Goal: Task Accomplishment & Management: Manage account settings

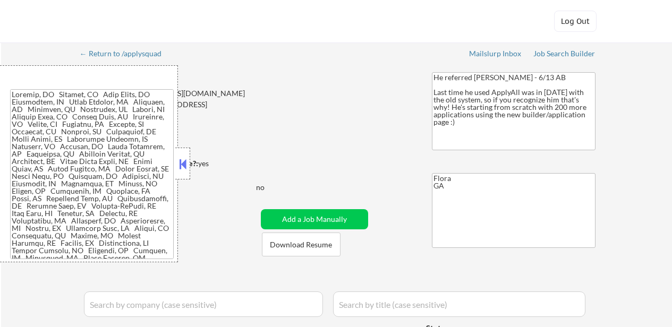
select select ""pending""
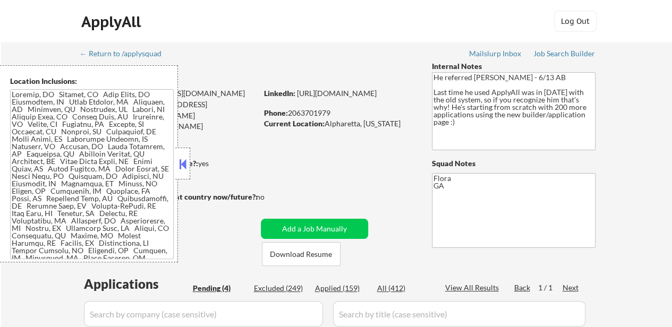
click at [178, 162] on button at bounding box center [183, 164] width 12 height 16
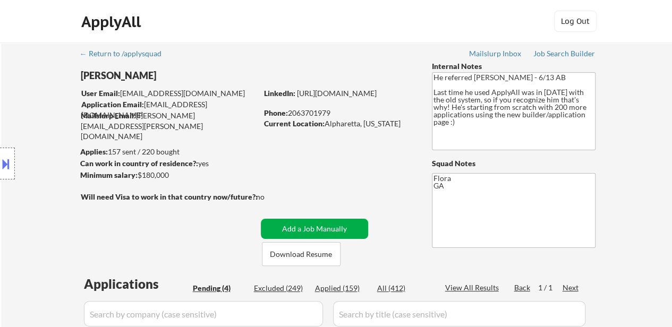
scroll to position [159, 0]
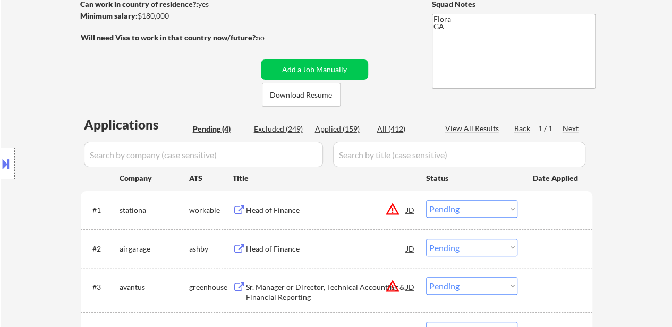
click at [286, 212] on div "Head of Finance" at bounding box center [326, 210] width 160 height 11
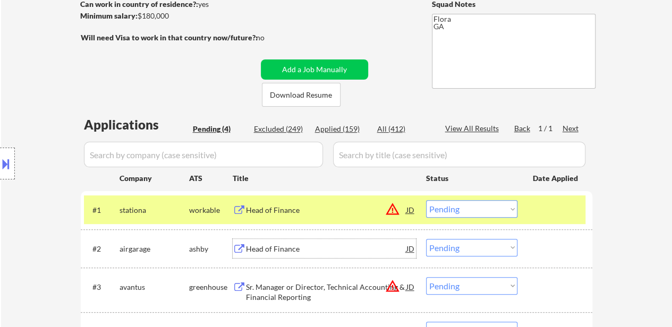
click at [290, 251] on div "Head of Finance" at bounding box center [326, 249] width 160 height 11
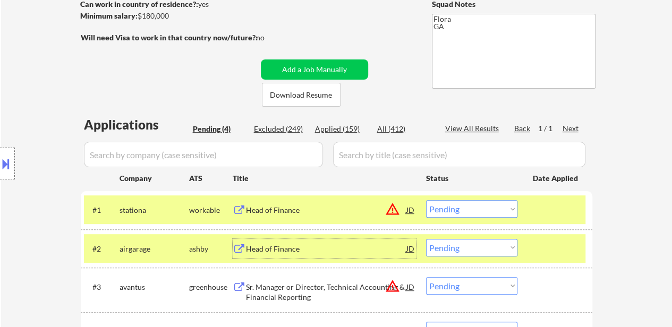
click at [470, 212] on select "Choose an option... Pending Applied Excluded (Questions) Excluded (Expired) Exc…" at bounding box center [471, 209] width 91 height 18
click at [426, 200] on select "Choose an option... Pending Applied Excluded (Questions) Excluded (Expired) Exc…" at bounding box center [471, 209] width 91 height 18
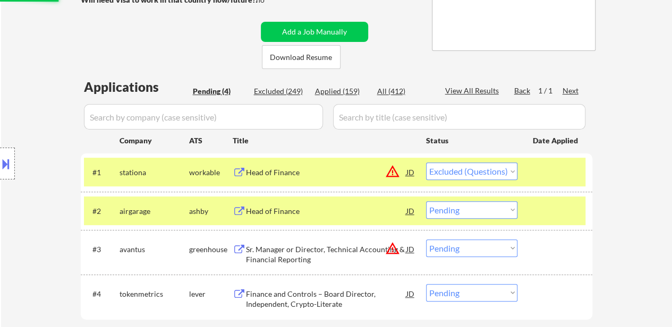
scroll to position [212, 0]
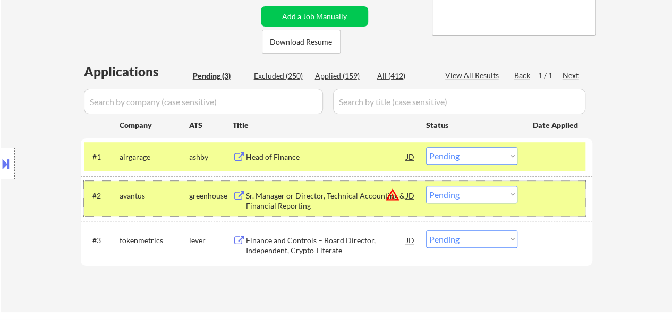
click at [553, 191] on div at bounding box center [556, 195] width 47 height 19
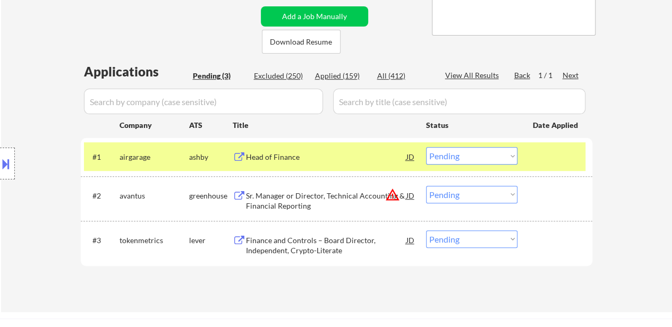
click at [313, 198] on div "Sr. Manager or Director, Technical Accounting & Financial Reporting" at bounding box center [326, 201] width 160 height 21
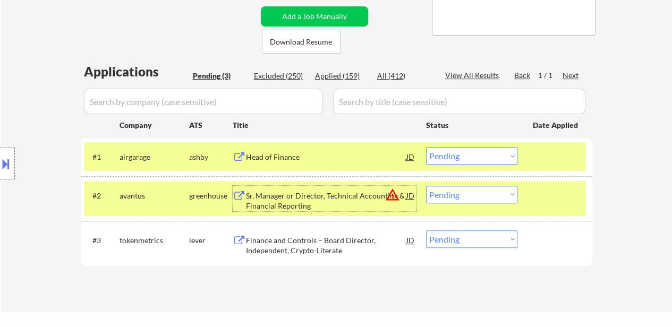
click at [441, 160] on select "Choose an option... Pending Applied Excluded (Questions) Excluded (Expired) Exc…" at bounding box center [471, 156] width 91 height 18
click at [426, 147] on select "Choose an option... Pending Applied Excluded (Questions) Excluded (Expired) Exc…" at bounding box center [471, 156] width 91 height 18
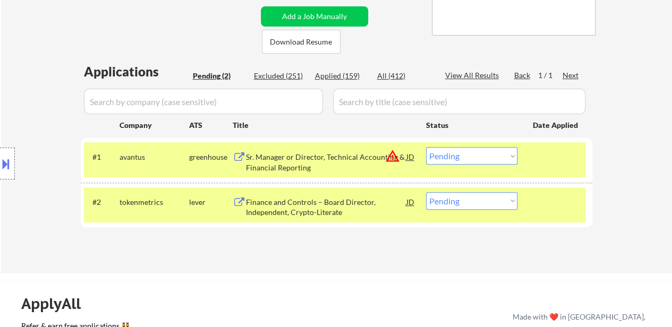
drag, startPoint x: 458, startPoint y: 156, endPoint x: 458, endPoint y: 161, distance: 5.3
click at [458, 156] on select "Choose an option... Pending Applied Excluded (Questions) Excluded (Expired) Exc…" at bounding box center [471, 156] width 91 height 18
click at [426, 147] on select "Choose an option... Pending Applied Excluded (Questions) Excluded (Expired) Exc…" at bounding box center [471, 156] width 91 height 18
click at [313, 200] on div "Finance and Controls – Board Director, Independent, Crypto-Literate" at bounding box center [326, 207] width 160 height 21
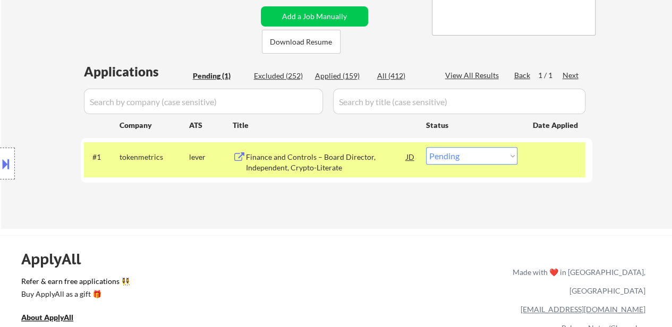
click at [494, 159] on select "Choose an option... Pending Applied Excluded (Questions) Excluded (Expired) Exc…" at bounding box center [471, 156] width 91 height 18
select select ""excluded__bad_match_""
click at [426, 147] on select "Choose an option... Pending Applied Excluded (Questions) Excluded (Expired) Exc…" at bounding box center [471, 156] width 91 height 18
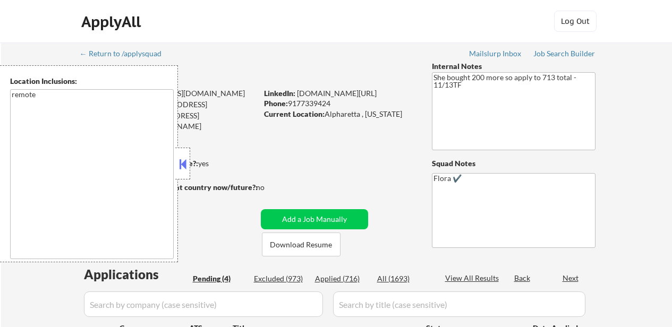
select select ""pending""
click at [185, 157] on button at bounding box center [183, 164] width 12 height 16
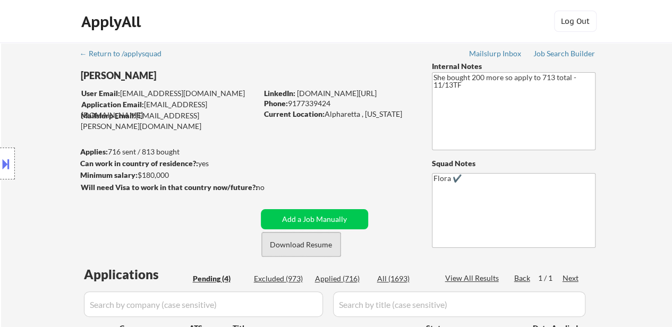
click at [287, 247] on button "Download Resume" at bounding box center [301, 245] width 79 height 24
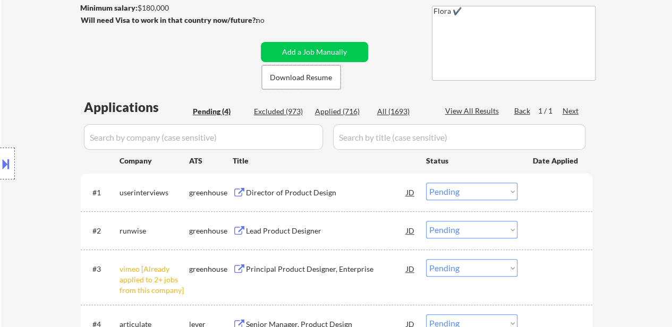
scroll to position [266, 0]
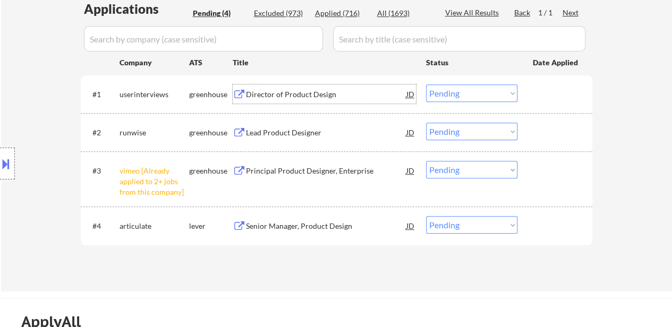
click at [324, 99] on div "Director of Product Design" at bounding box center [326, 93] width 160 height 19
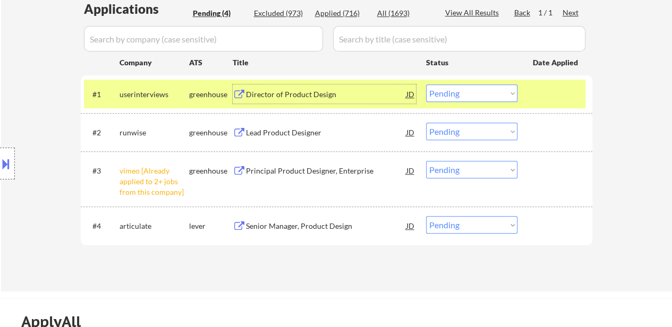
click at [295, 132] on div "Lead Product Designer" at bounding box center [326, 132] width 160 height 11
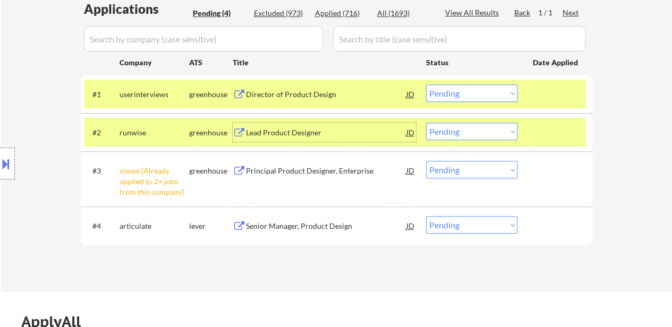
click at [314, 166] on div "Principal Product Designer, Enterprise" at bounding box center [326, 171] width 160 height 11
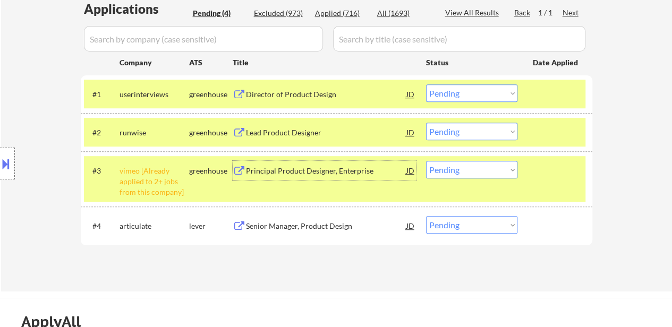
click at [295, 228] on div "Senior Manager, Product Design" at bounding box center [326, 226] width 160 height 11
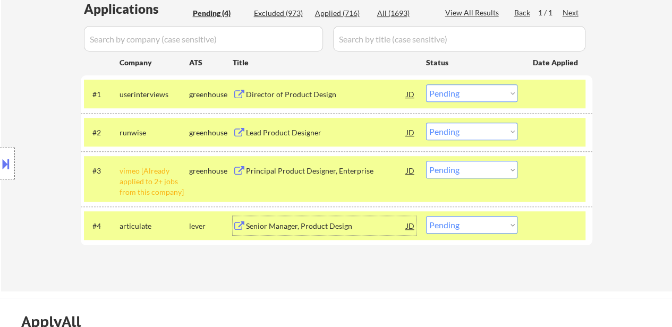
click at [452, 93] on select "Choose an option... Pending Applied Excluded (Questions) Excluded (Expired) Exc…" at bounding box center [471, 93] width 91 height 18
click at [426, 84] on select "Choose an option... Pending Applied Excluded (Questions) Excluded (Expired) Exc…" at bounding box center [471, 93] width 91 height 18
select select ""pending""
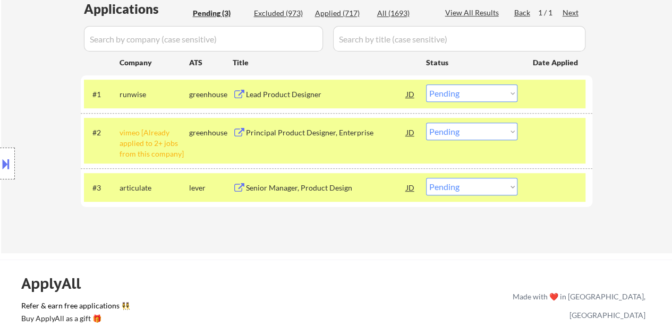
click at [467, 129] on select "Choose an option... Pending Applied Excluded (Questions) Excluded (Expired) Exc…" at bounding box center [471, 132] width 91 height 18
click at [426, 123] on select "Choose an option... Pending Applied Excluded (Questions) Excluded (Expired) Exc…" at bounding box center [471, 132] width 91 height 18
select select ""pending""
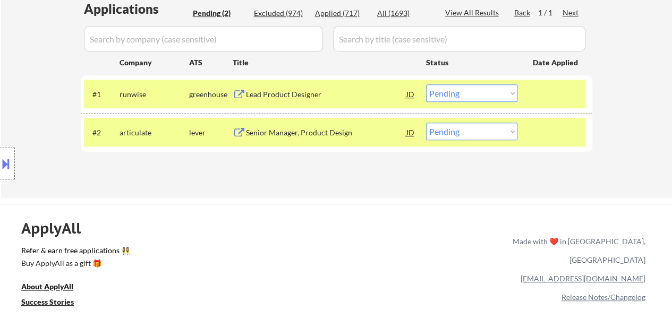
click at [459, 91] on select "Choose an option... Pending Applied Excluded (Questions) Excluded (Expired) Exc…" at bounding box center [471, 93] width 91 height 18
click at [426, 84] on select "Choose an option... Pending Applied Excluded (Questions) Excluded (Expired) Exc…" at bounding box center [471, 93] width 91 height 18
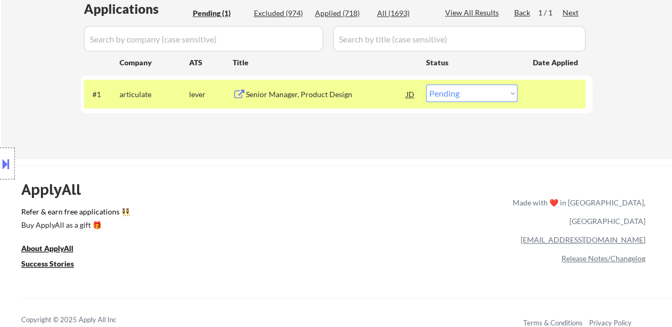
click at [445, 95] on select "Choose an option... Pending Applied Excluded (Questions) Excluded (Expired) Exc…" at bounding box center [471, 93] width 91 height 18
select select ""applied""
click at [426, 84] on select "Choose an option... Pending Applied Excluded (Questions) Excluded (Expired) Exc…" at bounding box center [471, 93] width 91 height 18
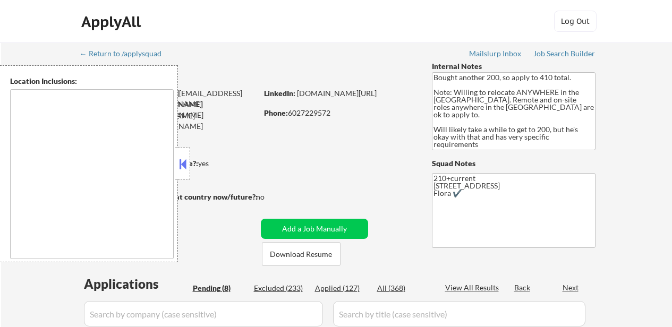
select select ""pending""
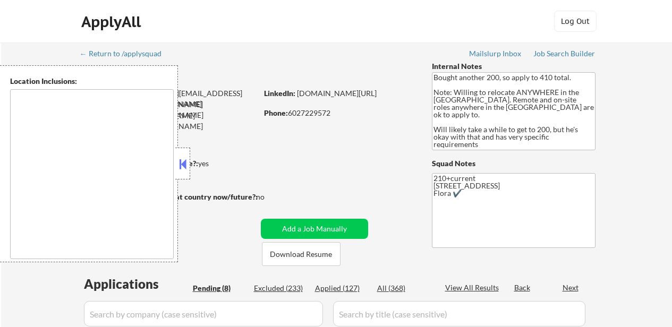
select select ""pending""
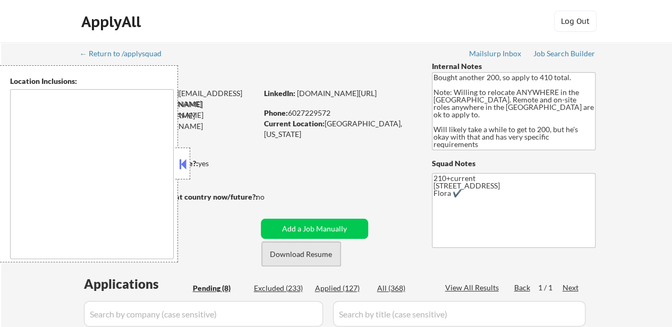
click at [299, 254] on button "Download Resume" at bounding box center [301, 254] width 79 height 24
click at [184, 164] on button at bounding box center [183, 164] width 12 height 16
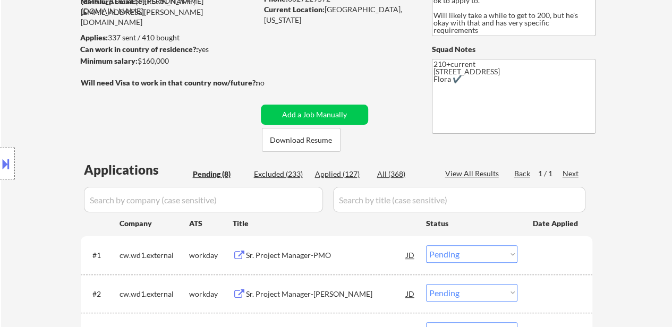
scroll to position [212, 0]
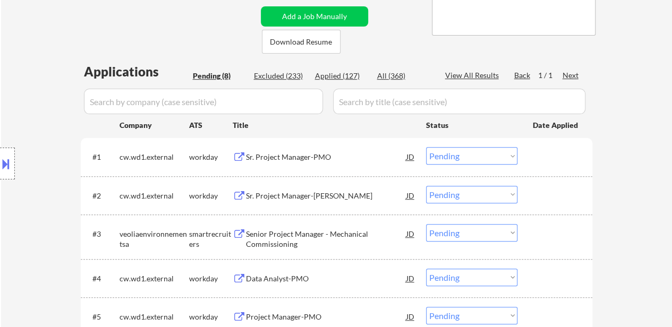
click at [303, 160] on div "Sr. Project Manager-PMO" at bounding box center [326, 157] width 160 height 11
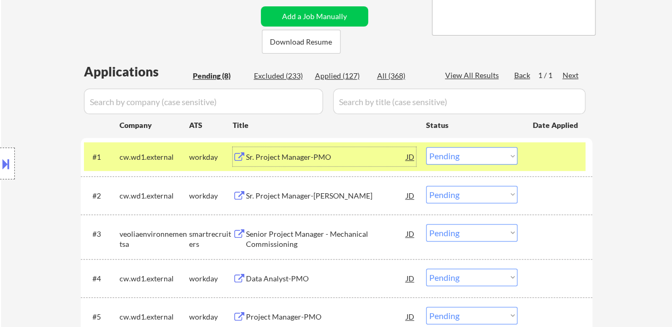
click at [290, 193] on div "Sr. Project Manager-WIM" at bounding box center [326, 196] width 160 height 11
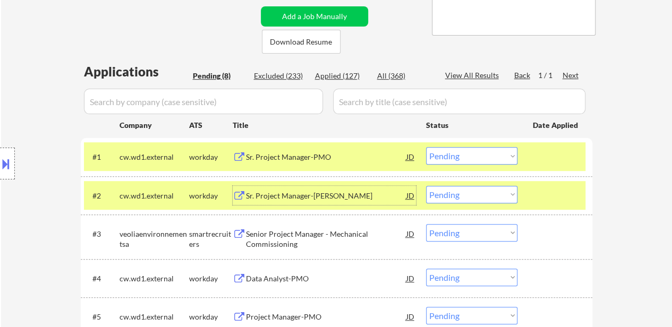
click at [285, 233] on div "Senior Project Manager - Mechanical Commissioning" at bounding box center [326, 239] width 160 height 21
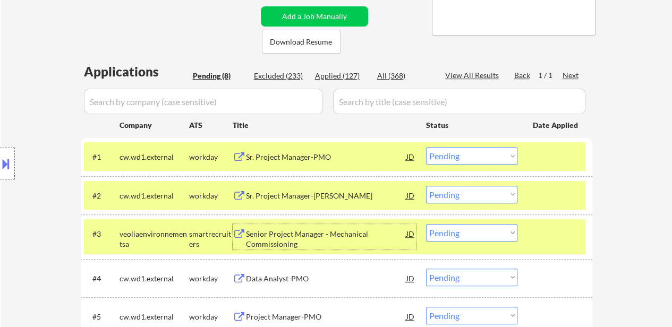
click at [302, 157] on div "Sr. Project Manager-PMO" at bounding box center [326, 157] width 160 height 11
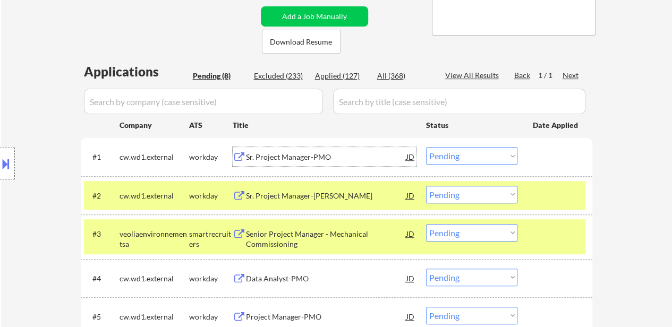
click at [502, 157] on select "Choose an option... Pending Applied Excluded (Questions) Excluded (Expired) Exc…" at bounding box center [471, 156] width 91 height 18
click at [426, 147] on select "Choose an option... Pending Applied Excluded (Questions) Excluded (Expired) Exc…" at bounding box center [471, 156] width 91 height 18
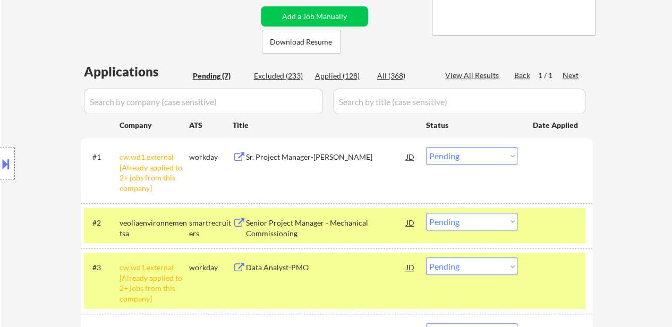
click at [494, 156] on select "Choose an option... Pending Applied Excluded (Questions) Excluded (Expired) Exc…" at bounding box center [471, 156] width 91 height 18
click at [426, 147] on select "Choose an option... Pending Applied Excluded (Questions) Excluded (Expired) Exc…" at bounding box center [471, 156] width 91 height 18
select select ""pending""
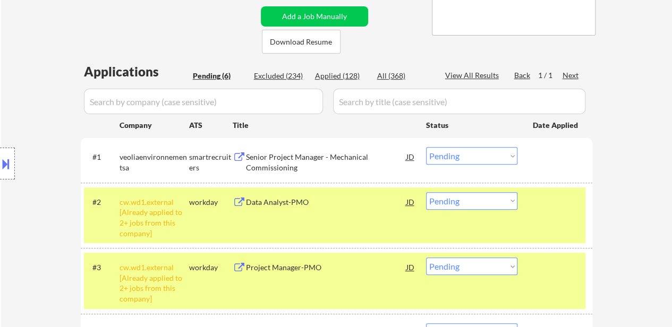
click at [491, 204] on select "Choose an option... Pending Applied Excluded (Questions) Excluded (Expired) Exc…" at bounding box center [471, 201] width 91 height 18
click at [426, 192] on select "Choose an option... Pending Applied Excluded (Questions) Excluded (Expired) Exc…" at bounding box center [471, 201] width 91 height 18
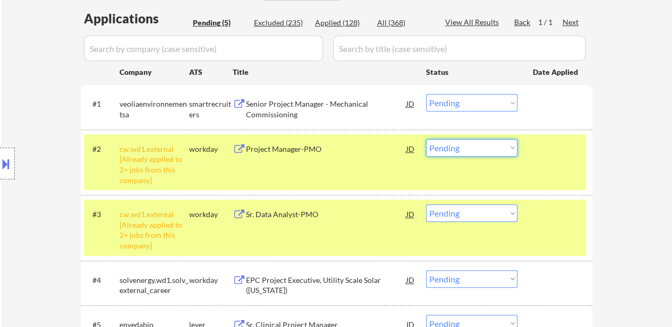
click at [502, 143] on select "Choose an option... Pending Applied Excluded (Questions) Excluded (Expired) Exc…" at bounding box center [471, 148] width 91 height 18
click at [426, 139] on select "Choose an option... Pending Applied Excluded (Questions) Excluded (Expired) Exc…" at bounding box center [471, 148] width 91 height 18
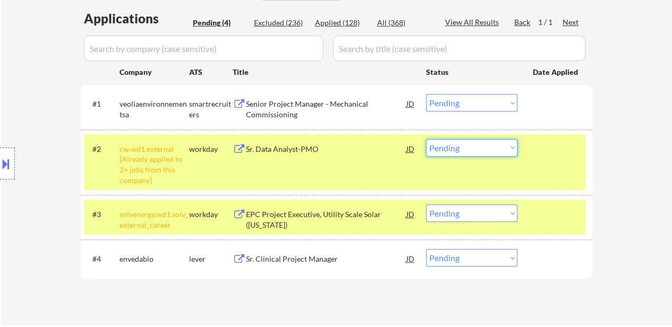
click at [494, 147] on select "Choose an option... Pending Applied Excluded (Questions) Excluded (Expired) Exc…" at bounding box center [471, 148] width 91 height 18
click at [426, 139] on select "Choose an option... Pending Applied Excluded (Questions) Excluded (Expired) Exc…" at bounding box center [471, 148] width 91 height 18
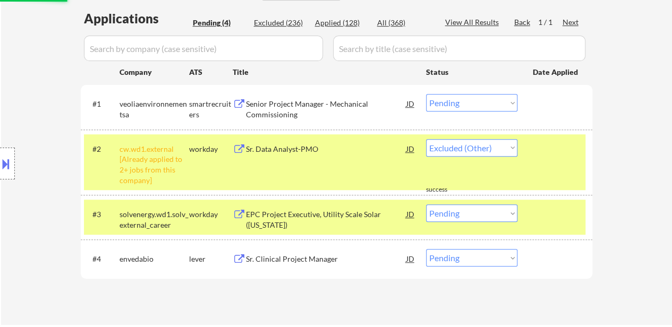
select select ""pending""
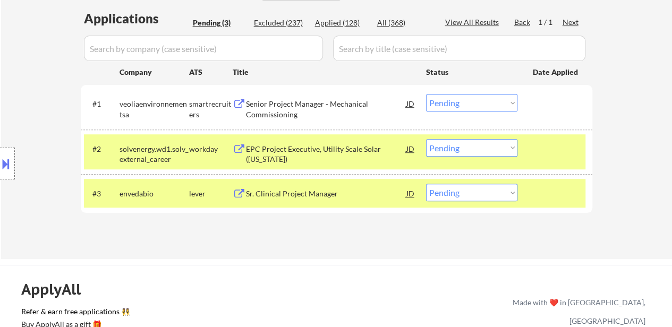
click at [551, 148] on div at bounding box center [556, 148] width 47 height 19
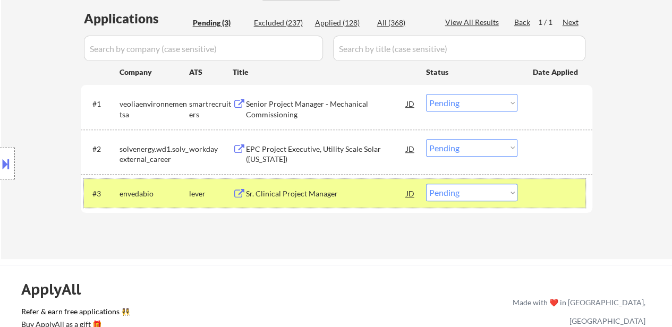
click at [541, 192] on div at bounding box center [556, 193] width 47 height 19
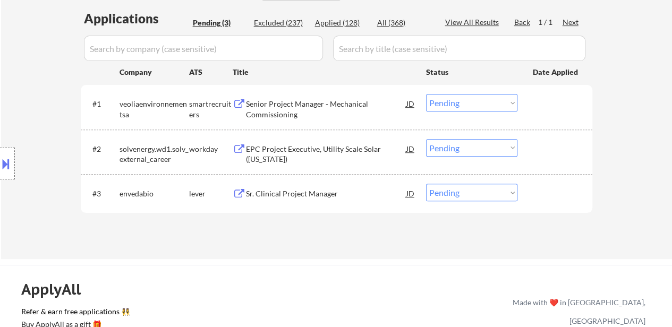
click at [319, 146] on div "EPC Project Executive, Utility Scale Solar (Nevada)" at bounding box center [326, 154] width 160 height 21
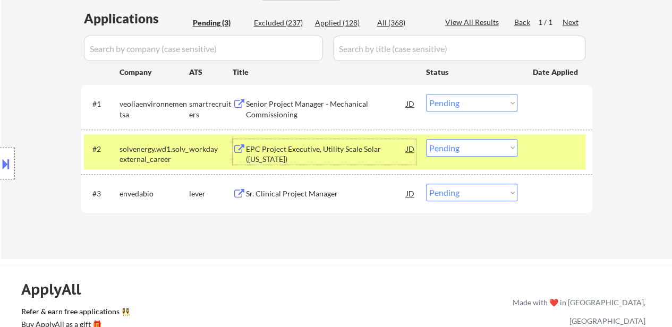
click at [468, 101] on select "Choose an option... Pending Applied Excluded (Questions) Excluded (Expired) Exc…" at bounding box center [471, 103] width 91 height 18
click at [426, 94] on select "Choose an option... Pending Applied Excluded (Questions) Excluded (Expired) Exc…" at bounding box center [471, 103] width 91 height 18
select select ""pending""
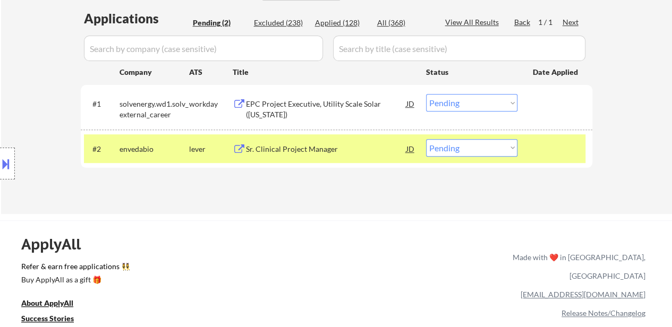
click at [548, 149] on div at bounding box center [556, 148] width 47 height 19
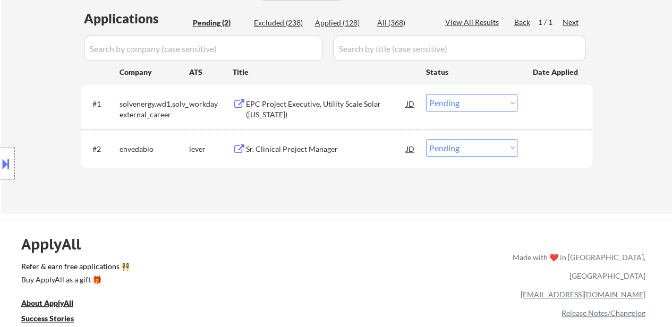
click at [457, 150] on select "Choose an option... Pending Applied Excluded (Questions) Excluded (Expired) Exc…" at bounding box center [471, 148] width 91 height 18
select select ""excluded__bad_match_""
click at [426, 139] on select "Choose an option... Pending Applied Excluded (Questions) Excluded (Expired) Exc…" at bounding box center [471, 148] width 91 height 18
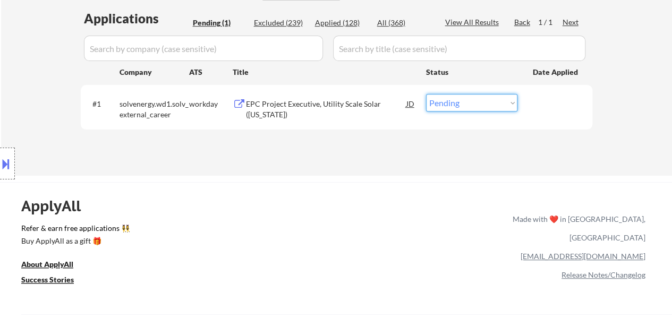
click at [487, 102] on select "Choose an option... Pending Applied Excluded (Questions) Excluded (Expired) Exc…" at bounding box center [471, 103] width 91 height 18
select select ""excluded__other_""
click at [426, 94] on select "Choose an option... Pending Applied Excluded (Questions) Excluded (Expired) Exc…" at bounding box center [471, 103] width 91 height 18
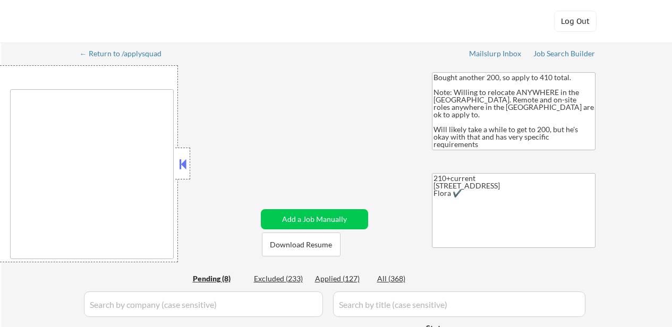
select select ""pending""
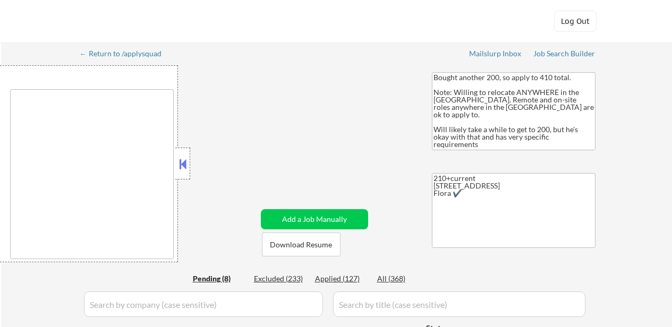
select select ""pending""
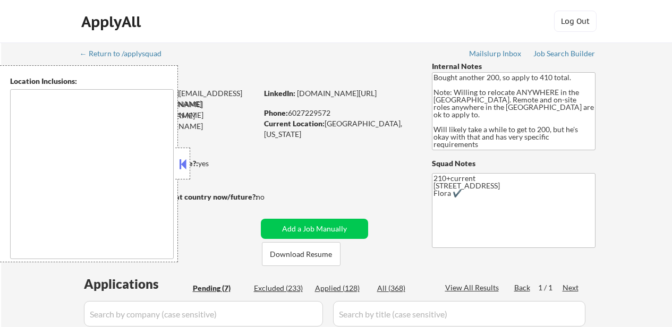
select select ""pending""
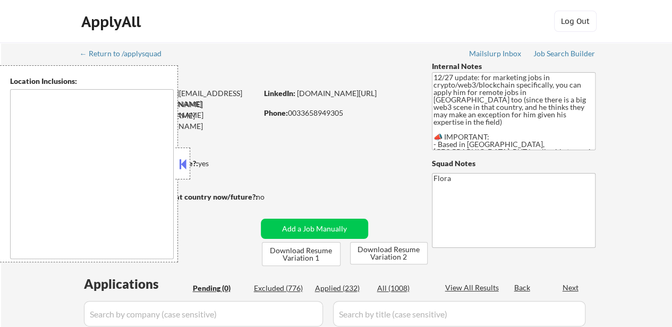
type textarea "remote"
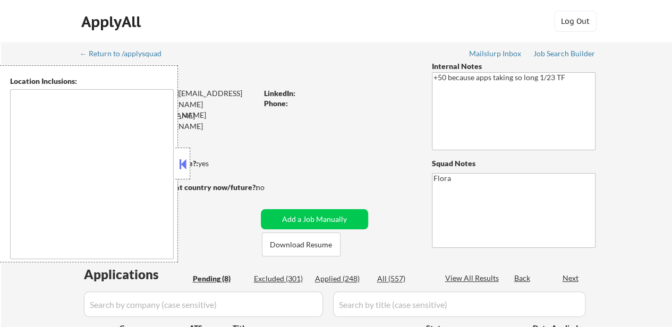
select select ""pending""
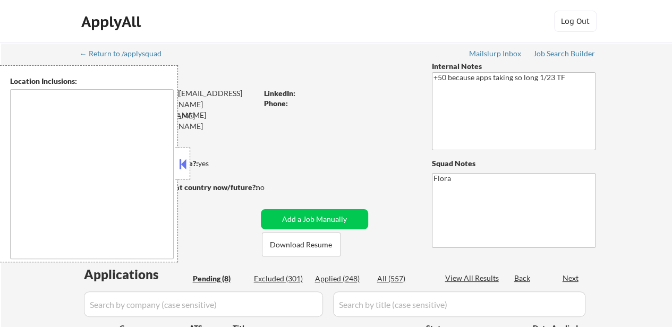
select select ""pending""
type textarea "[GEOGRAPHIC_DATA], [GEOGRAPHIC_DATA] Remote US"
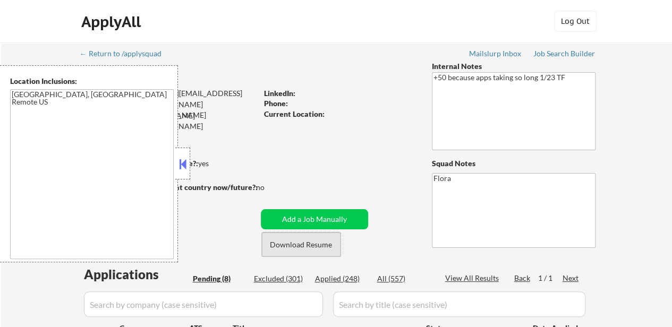
click at [320, 244] on button "Download Resume" at bounding box center [301, 245] width 79 height 24
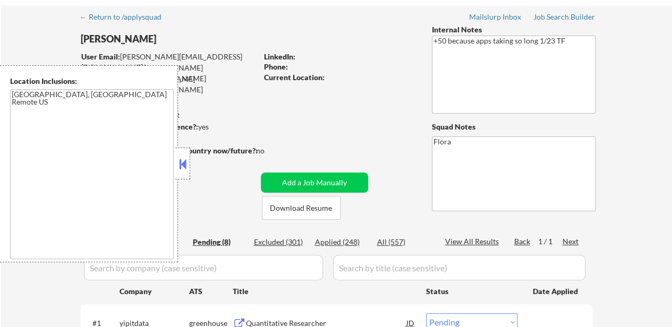
scroll to position [53, 0]
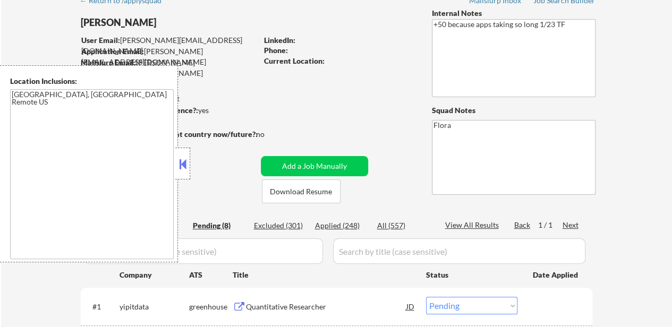
click at [183, 159] on button at bounding box center [183, 164] width 12 height 16
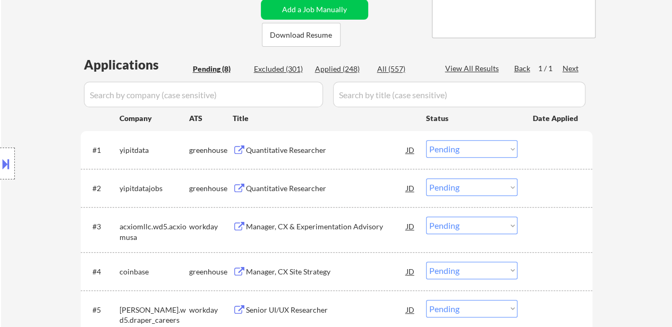
scroll to position [212, 0]
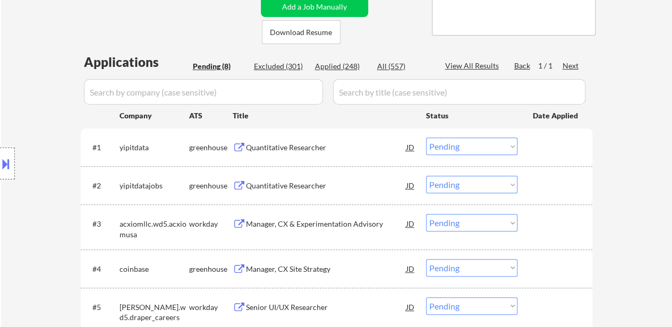
click at [317, 148] on div "Quantitative Researcher" at bounding box center [326, 147] width 160 height 11
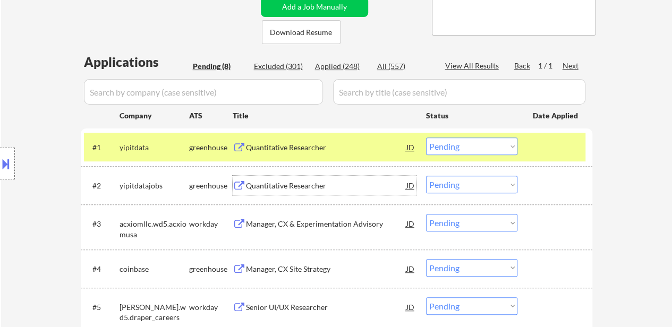
click at [303, 190] on div "Quantitative Researcher" at bounding box center [326, 186] width 160 height 11
